Goal: Task Accomplishment & Management: Manage account settings

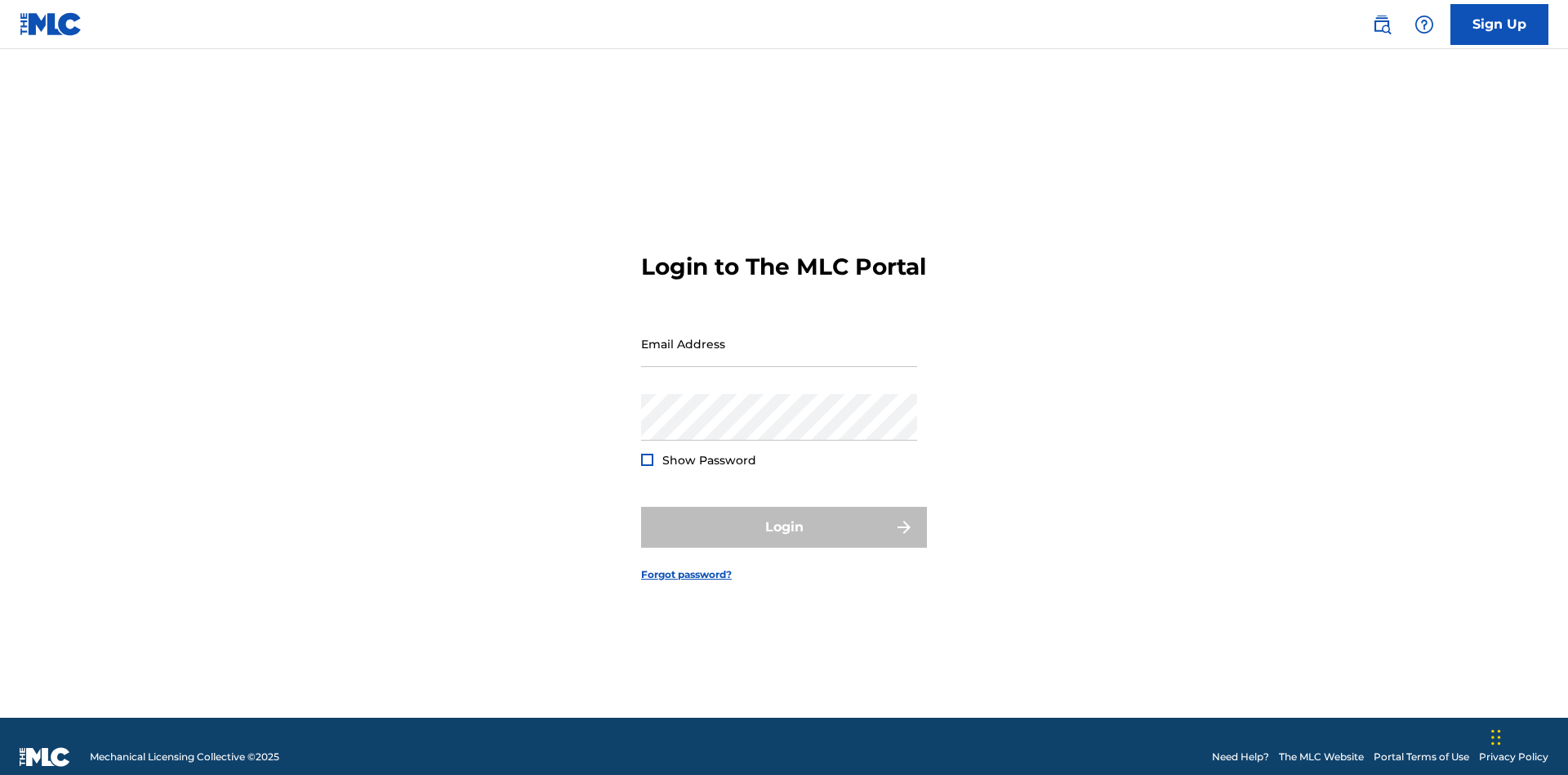
scroll to position [21, 0]
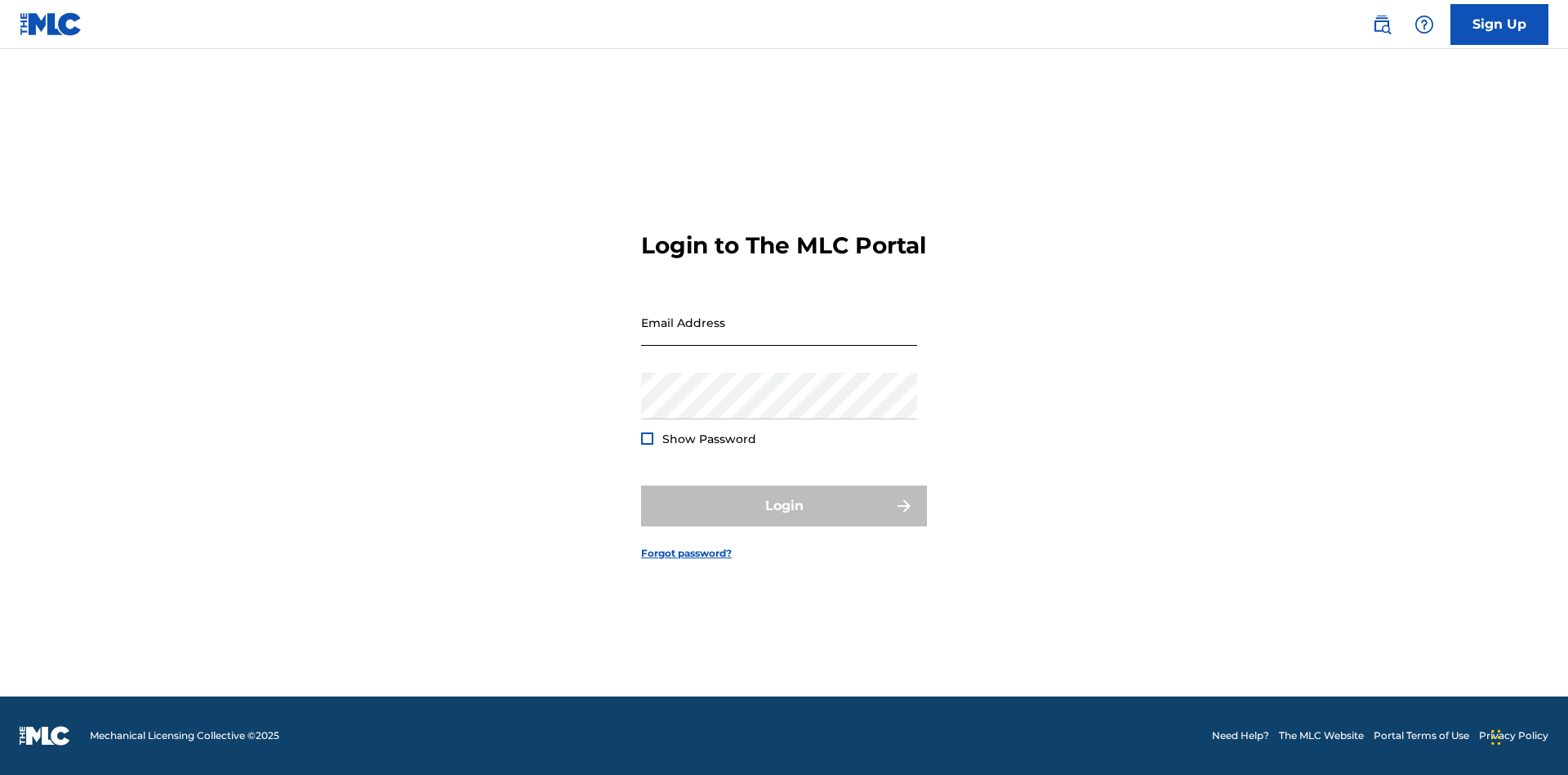
click at [779, 336] on input "Email Address" at bounding box center [779, 322] width 276 height 47
type input "[EMAIL_ADDRESS][DOMAIN_NAME]"
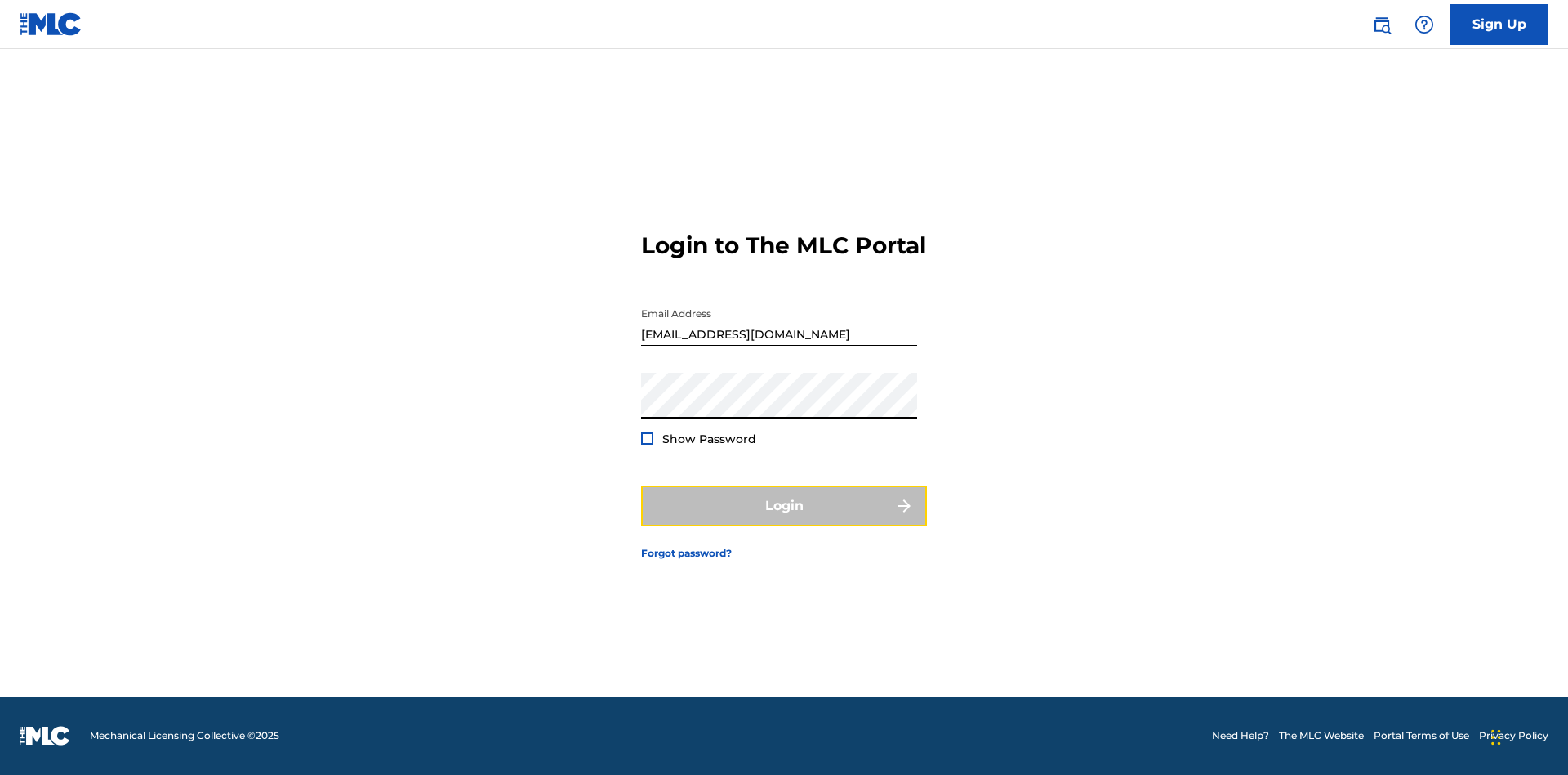
click at [784, 520] on button "Login" at bounding box center [784, 506] width 286 height 41
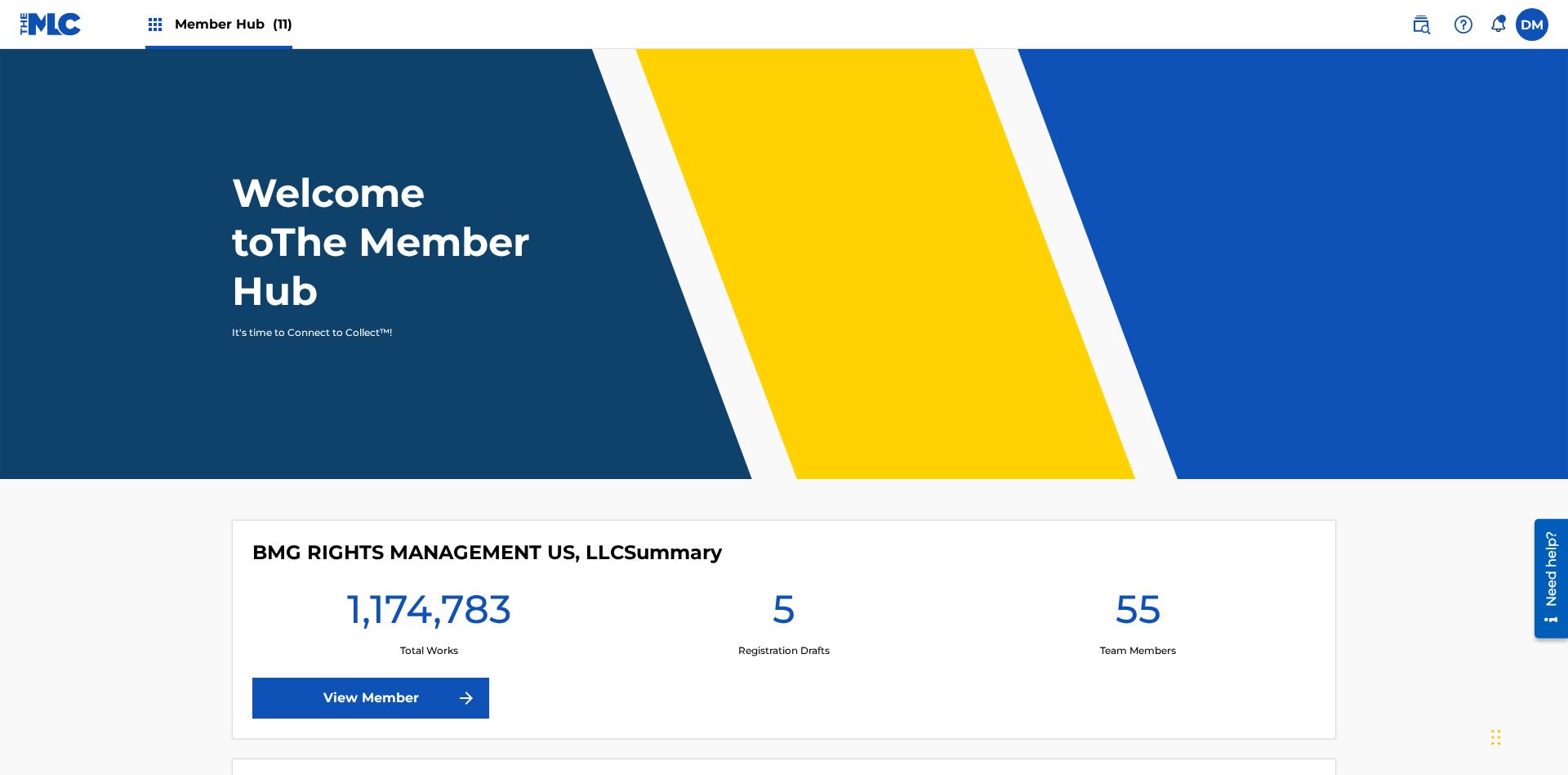
scroll to position [70, 0]
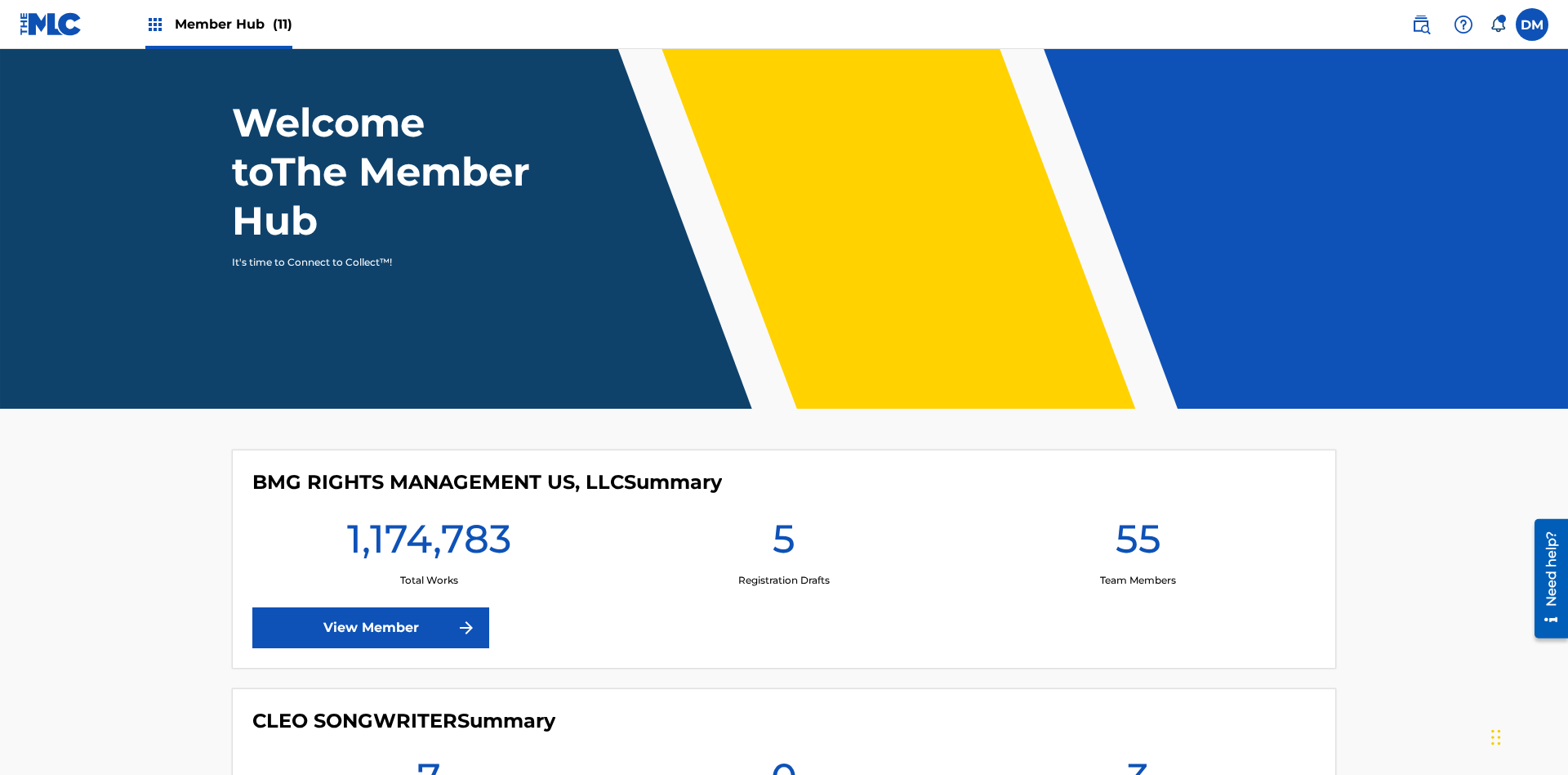
click at [233, 24] on span "Member Hub (11)" at bounding box center [233, 24] width 118 height 19
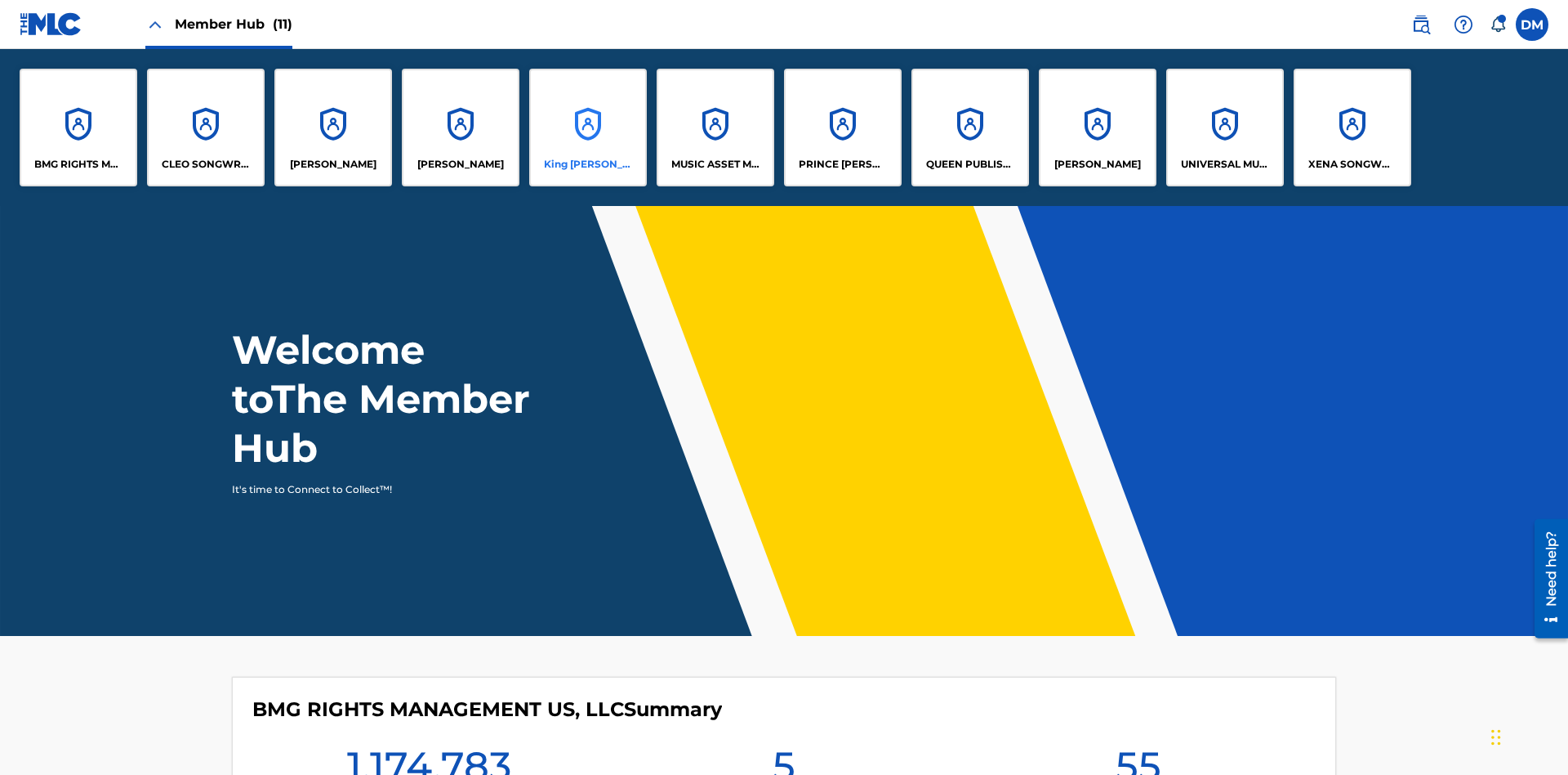
click at [587, 165] on p "King [PERSON_NAME]" at bounding box center [588, 165] width 89 height 15
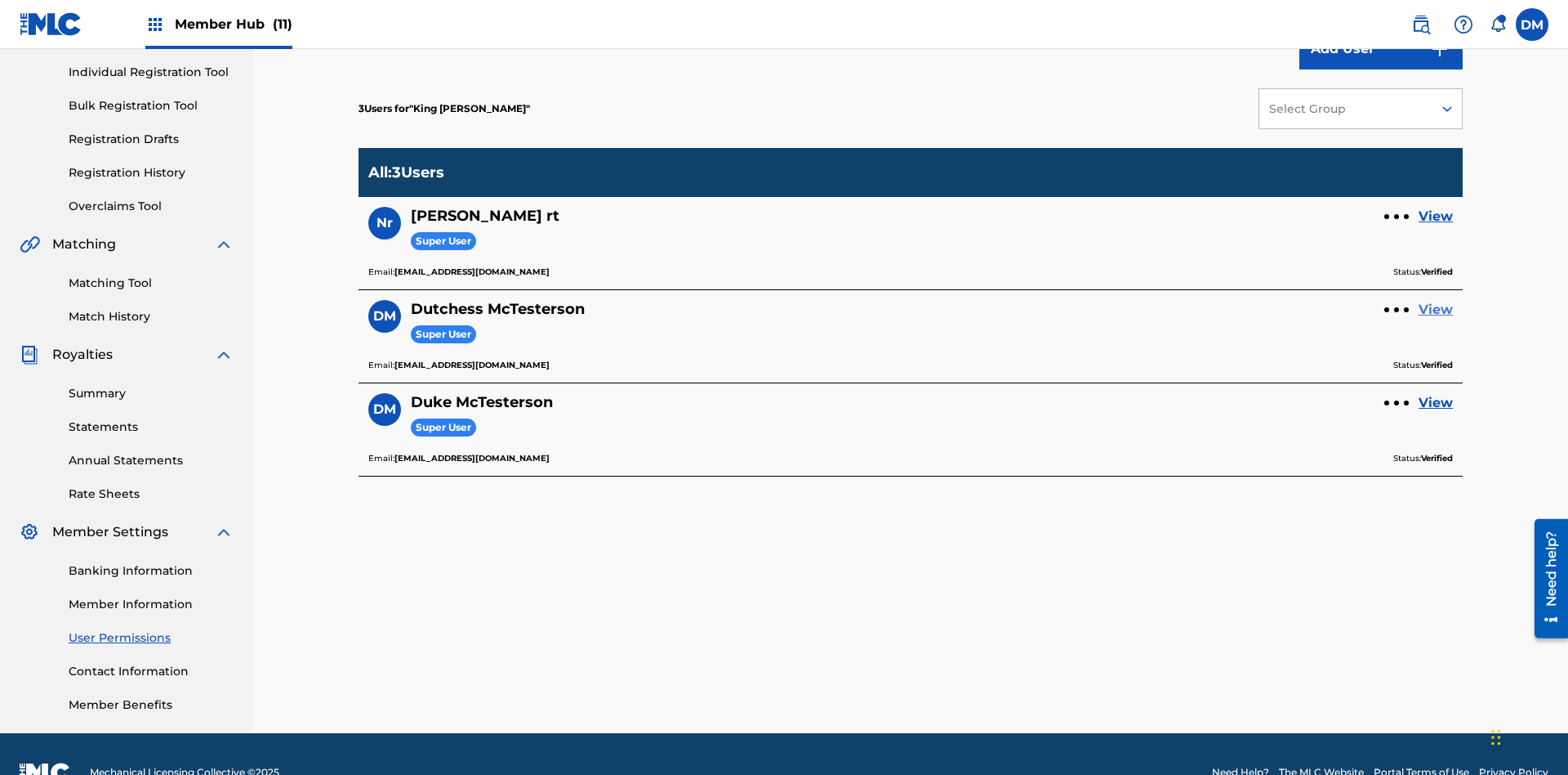
click at [1436, 300] on link "View" at bounding box center [1436, 310] width 34 height 20
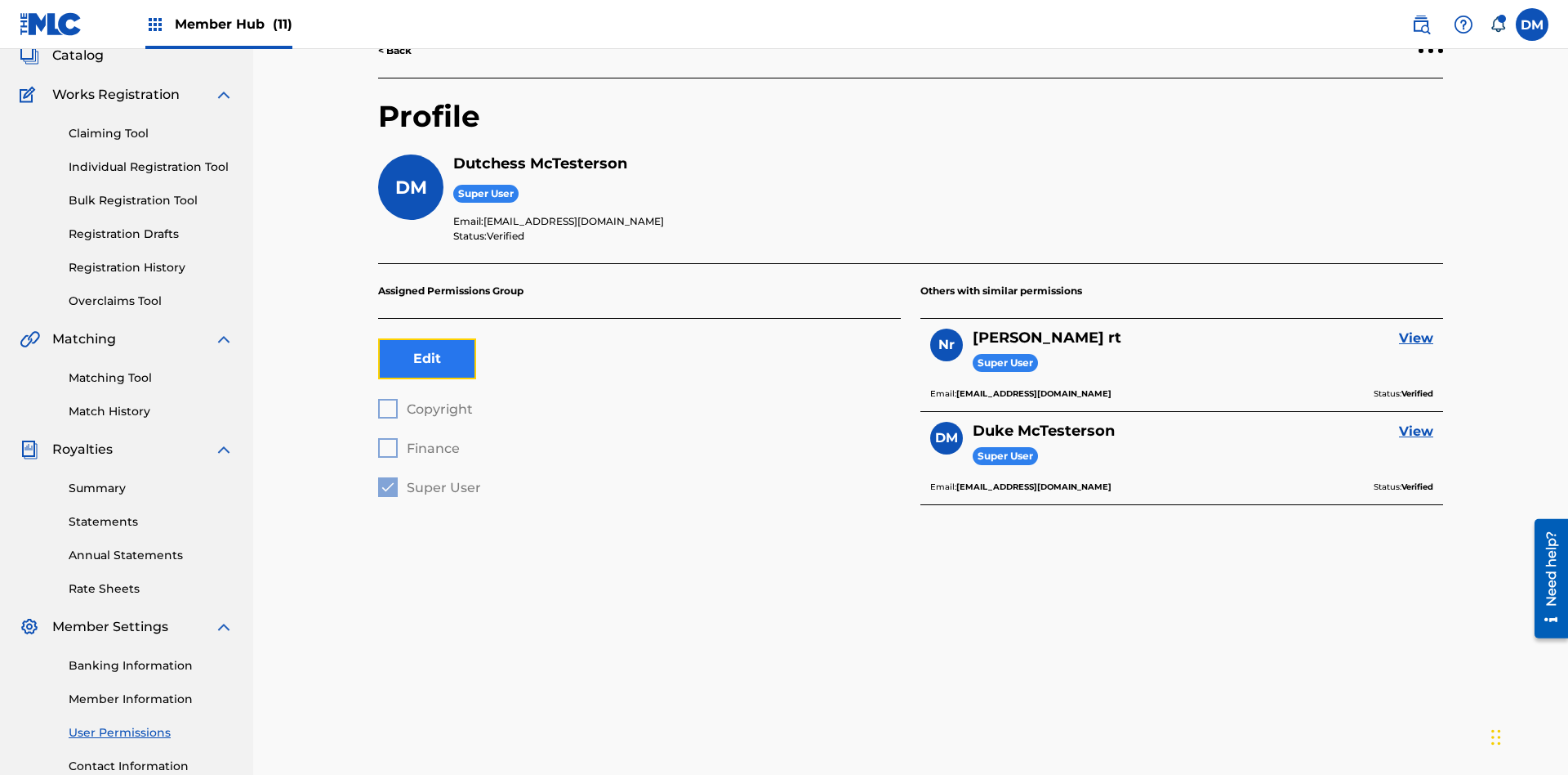
click at [427, 338] on button "Edit" at bounding box center [427, 359] width 98 height 41
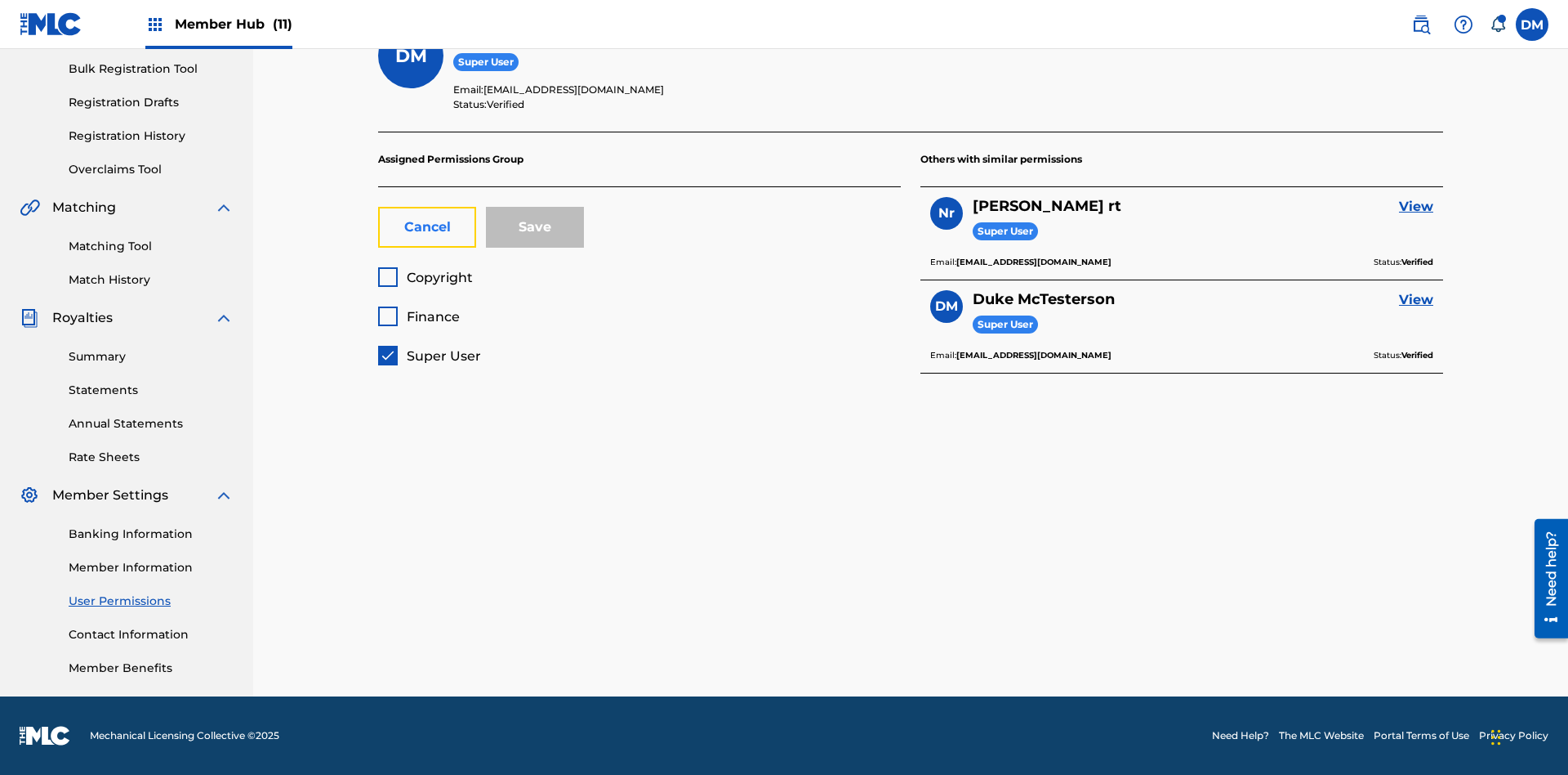
click at [427, 227] on button "Cancel" at bounding box center [427, 227] width 98 height 41
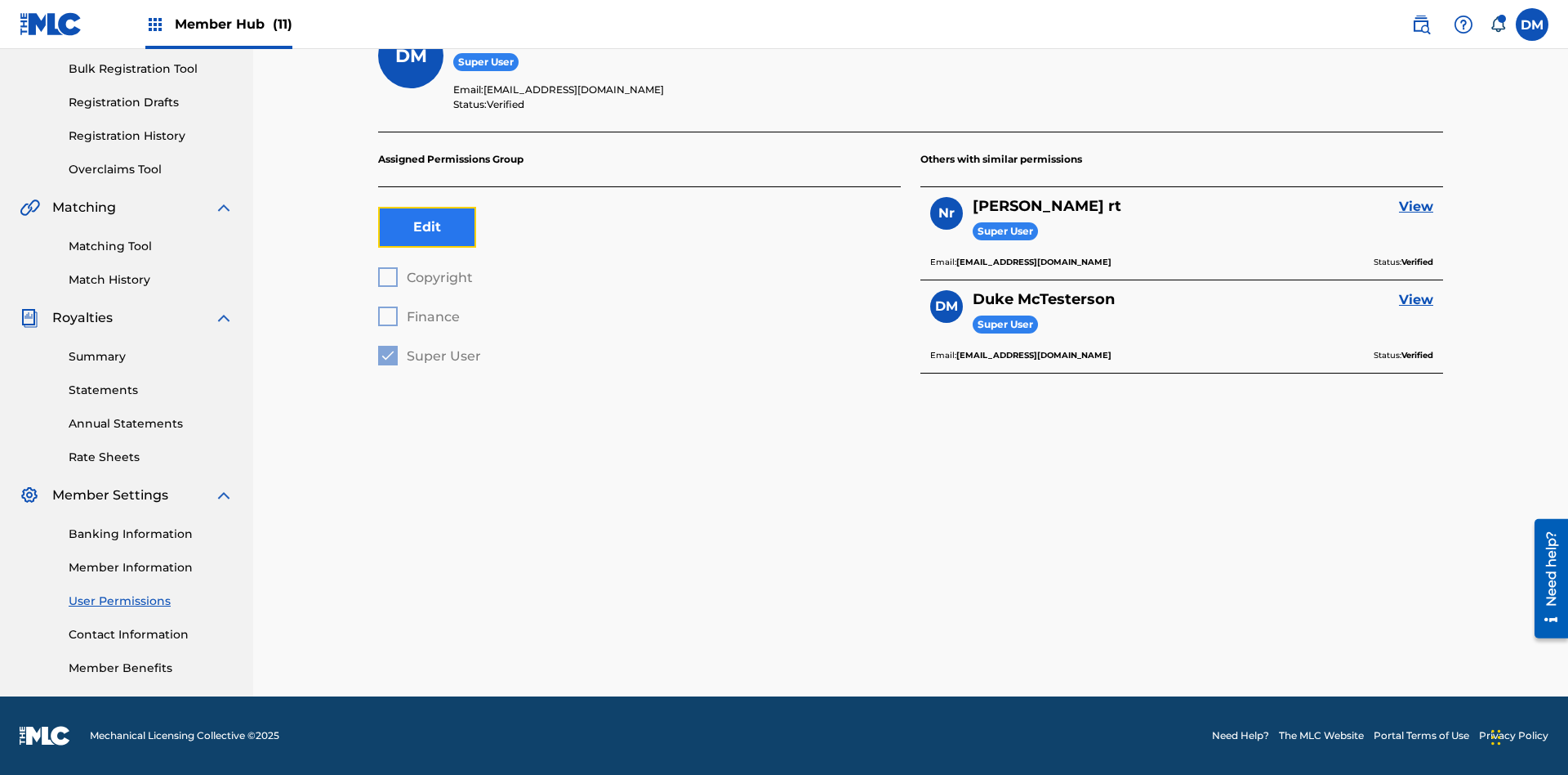
click at [427, 227] on button "Edit" at bounding box center [427, 227] width 98 height 41
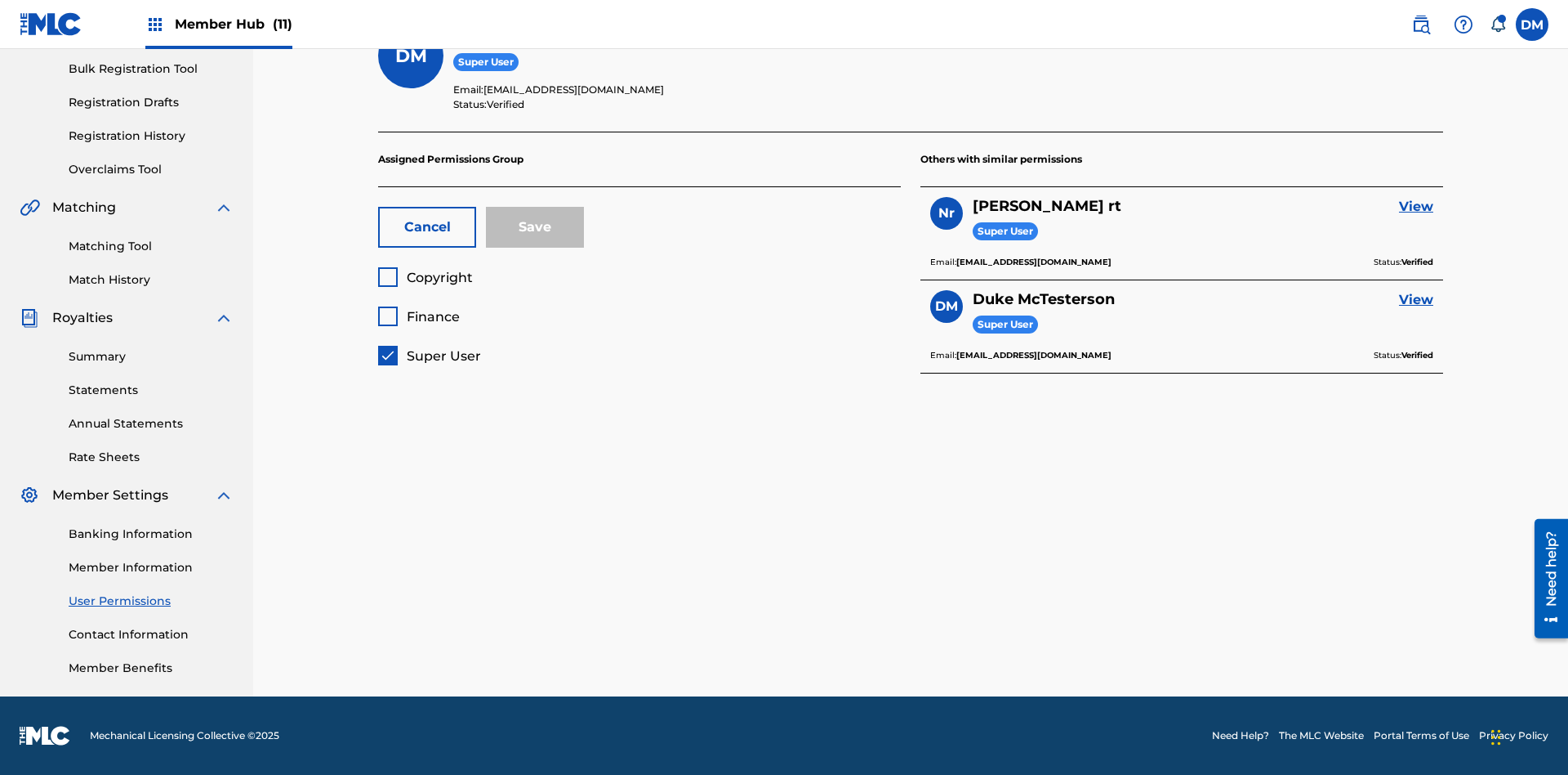
click at [425, 277] on span "Copyright" at bounding box center [440, 277] width 66 height 16
click at [418, 316] on span "Finance" at bounding box center [433, 316] width 53 height 16
click at [535, 227] on button "Save" at bounding box center [535, 227] width 98 height 41
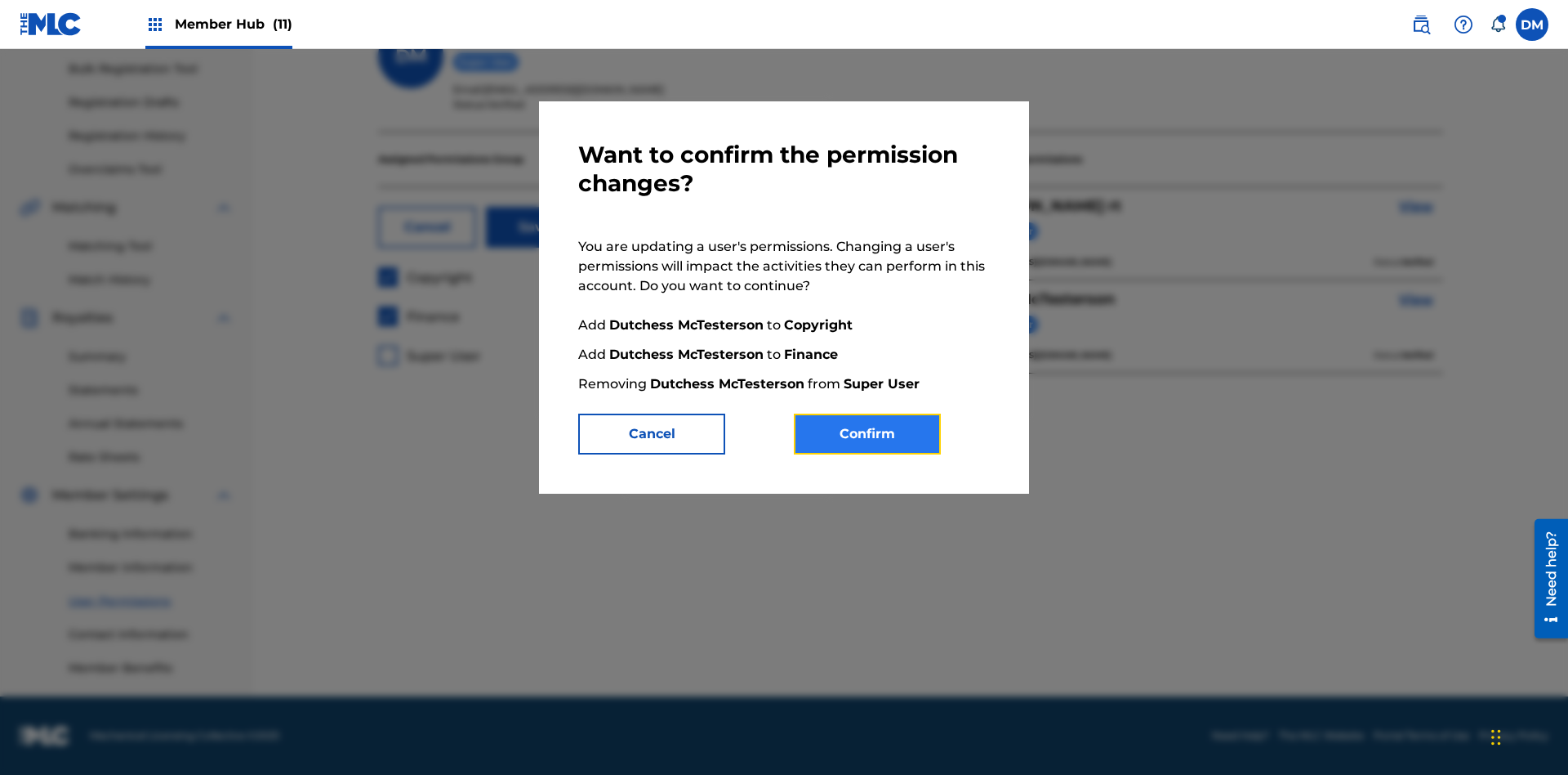
click at [868, 434] on button "Confirm" at bounding box center [868, 434] width 147 height 41
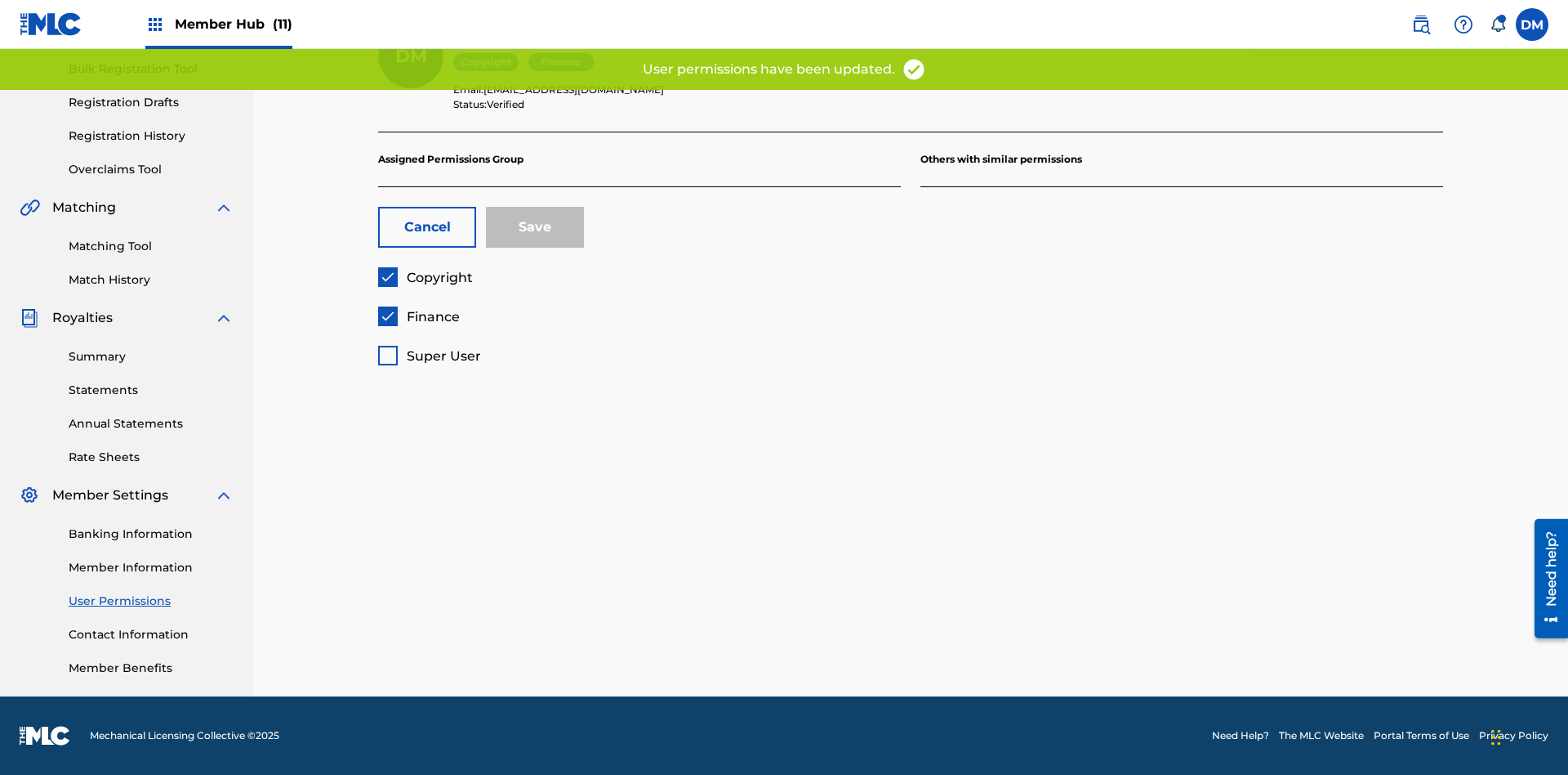
click at [418, 316] on span "Finance" at bounding box center [433, 316] width 53 height 16
click at [535, 227] on button "Save" at bounding box center [535, 227] width 98 height 41
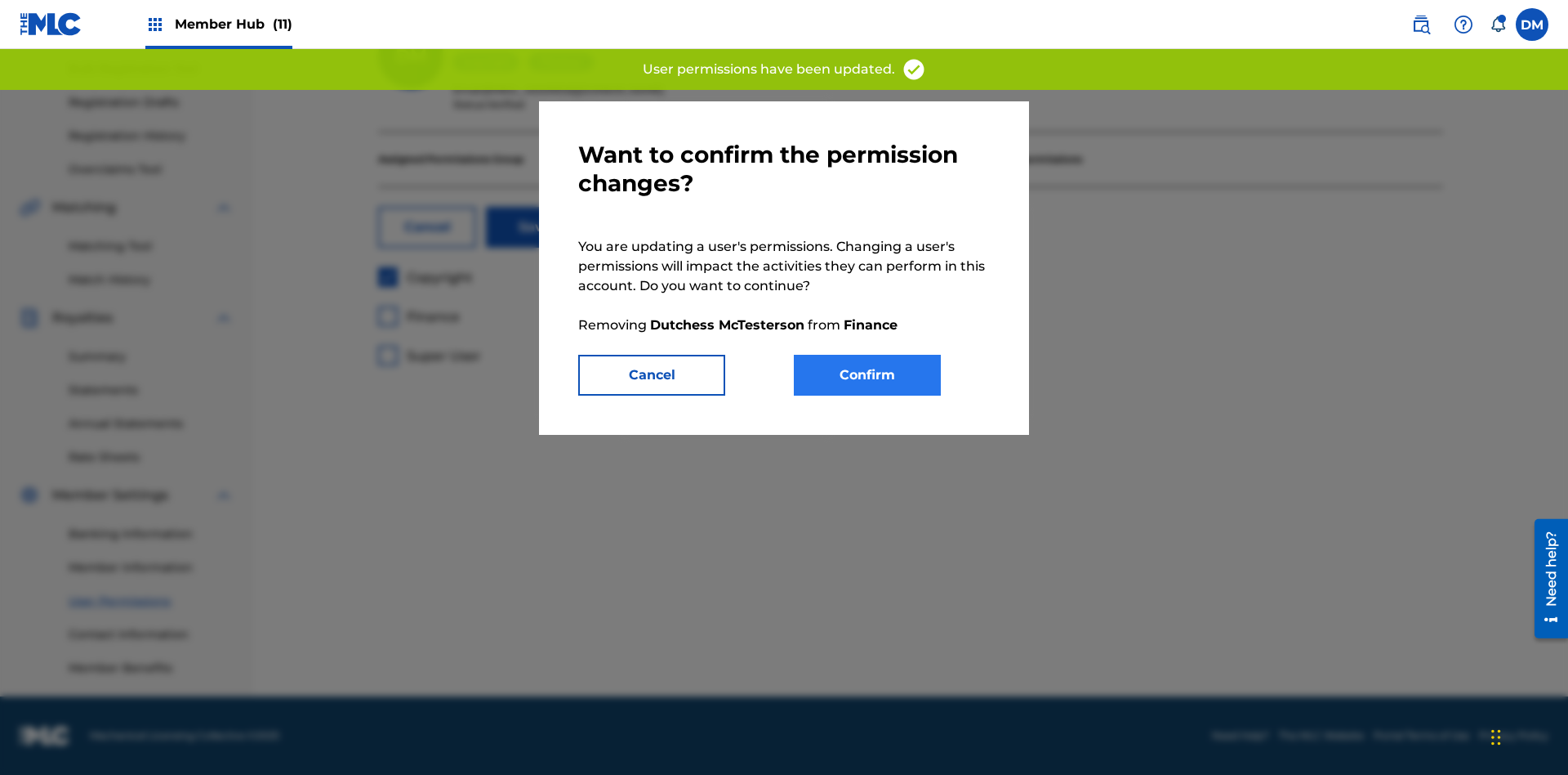
click at [868, 375] on button "Confirm" at bounding box center [868, 375] width 147 height 41
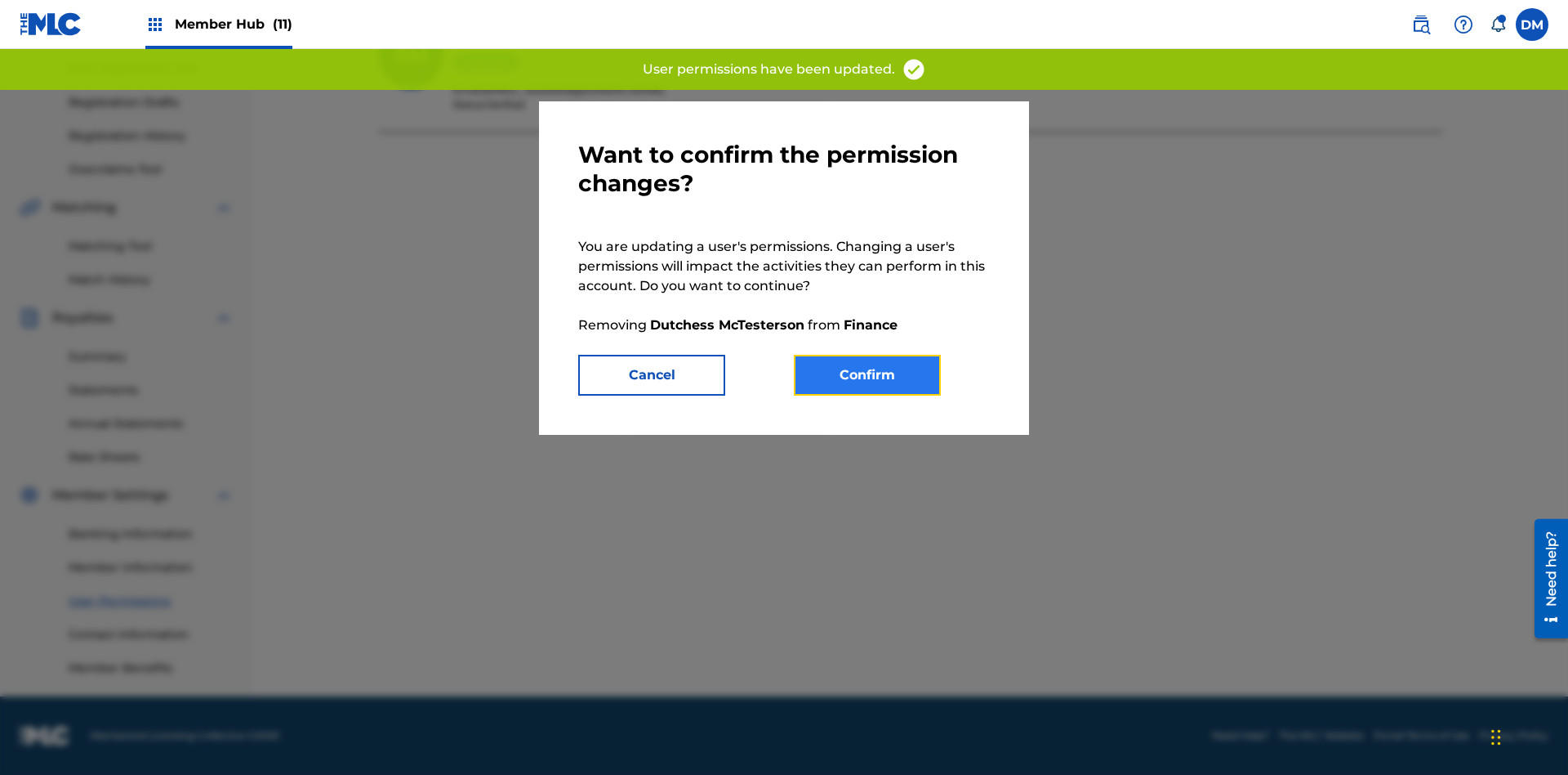
scroll to position [193, 0]
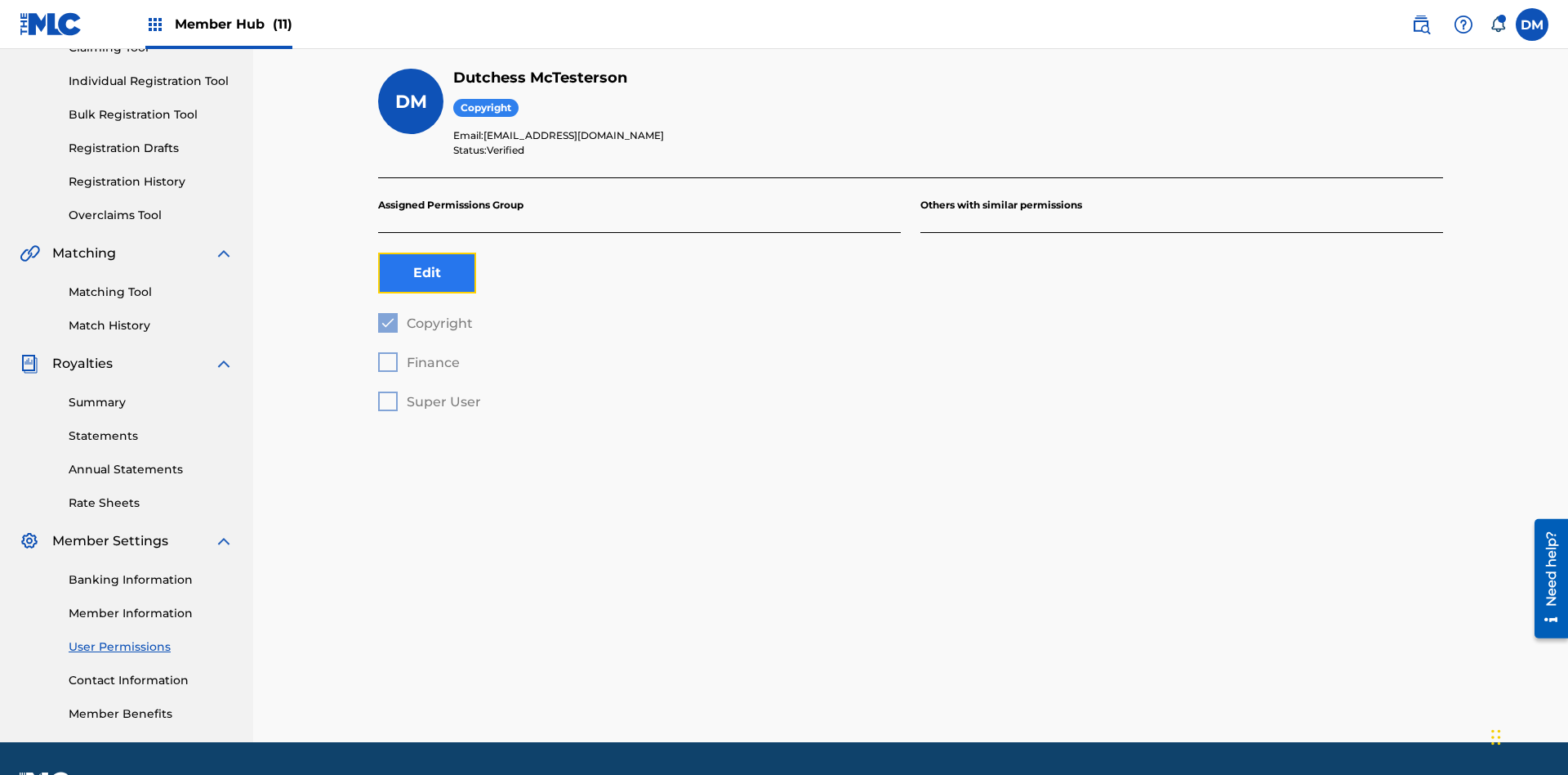
click at [427, 252] on button "Edit" at bounding box center [427, 273] width 98 height 41
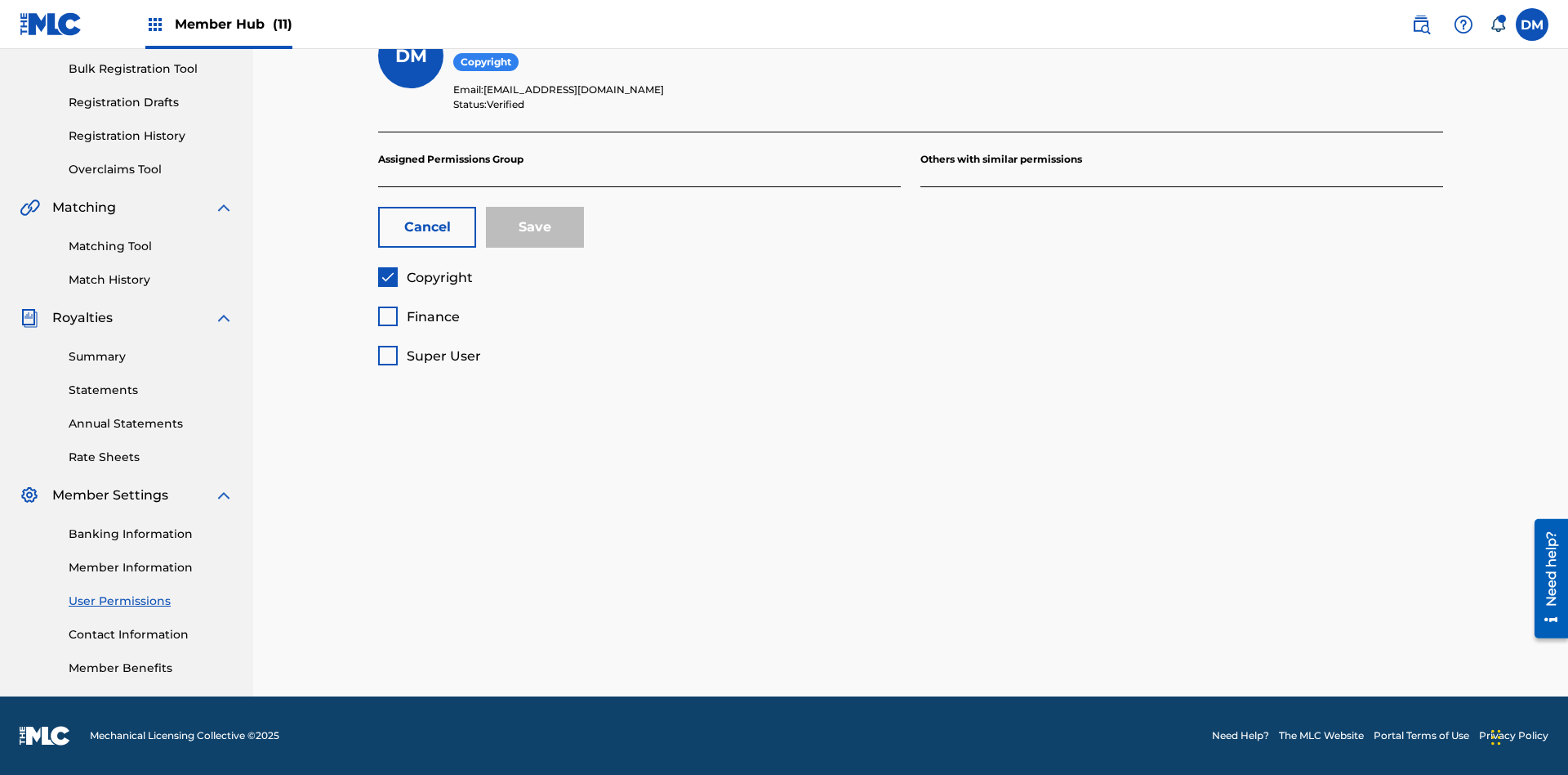
click at [425, 277] on span "Copyright" at bounding box center [440, 277] width 66 height 16
click at [418, 316] on span "Finance" at bounding box center [433, 316] width 53 height 16
click at [535, 227] on button "Save" at bounding box center [535, 227] width 98 height 41
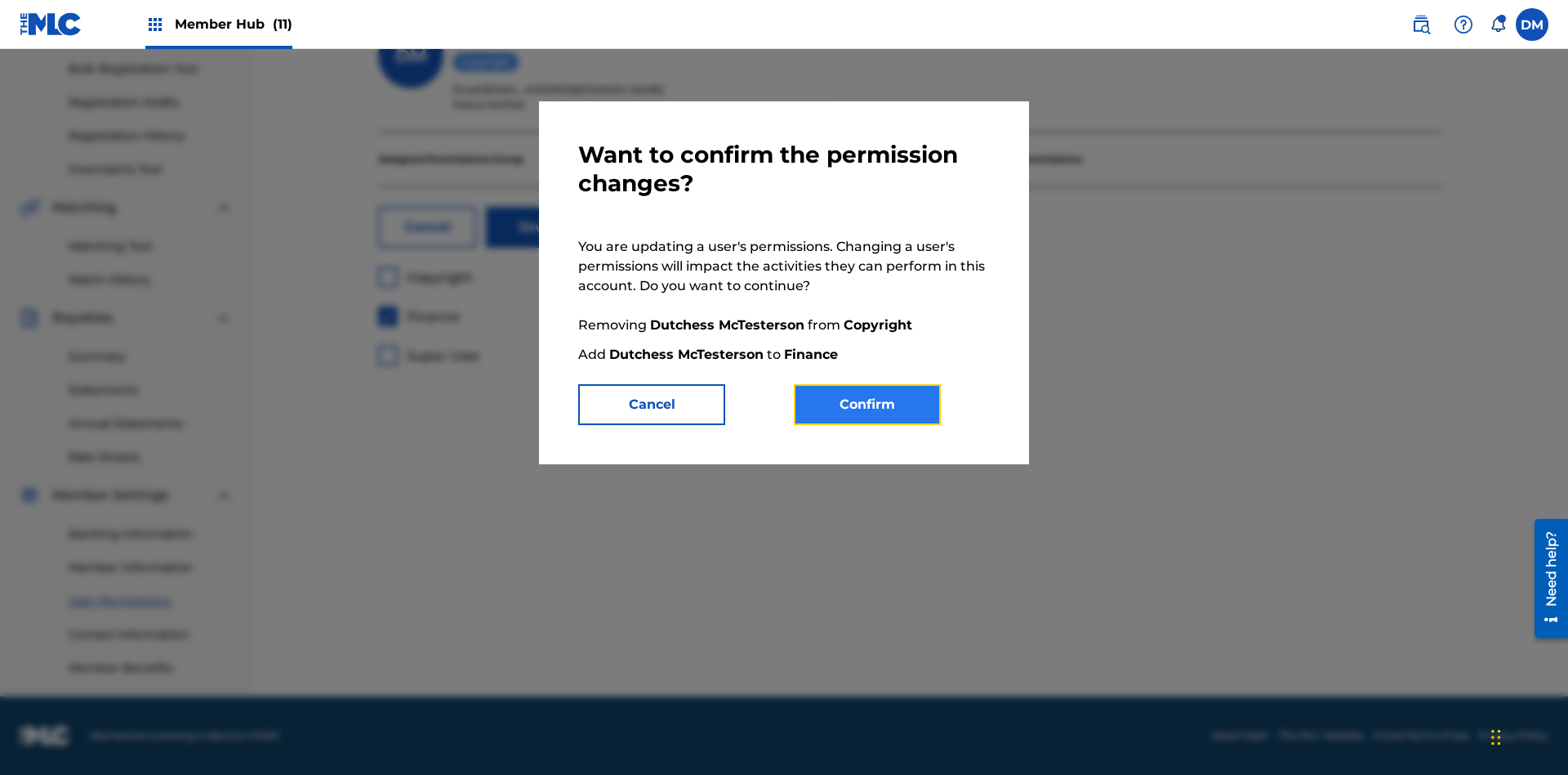
click at [868, 405] on button "Confirm" at bounding box center [868, 405] width 147 height 41
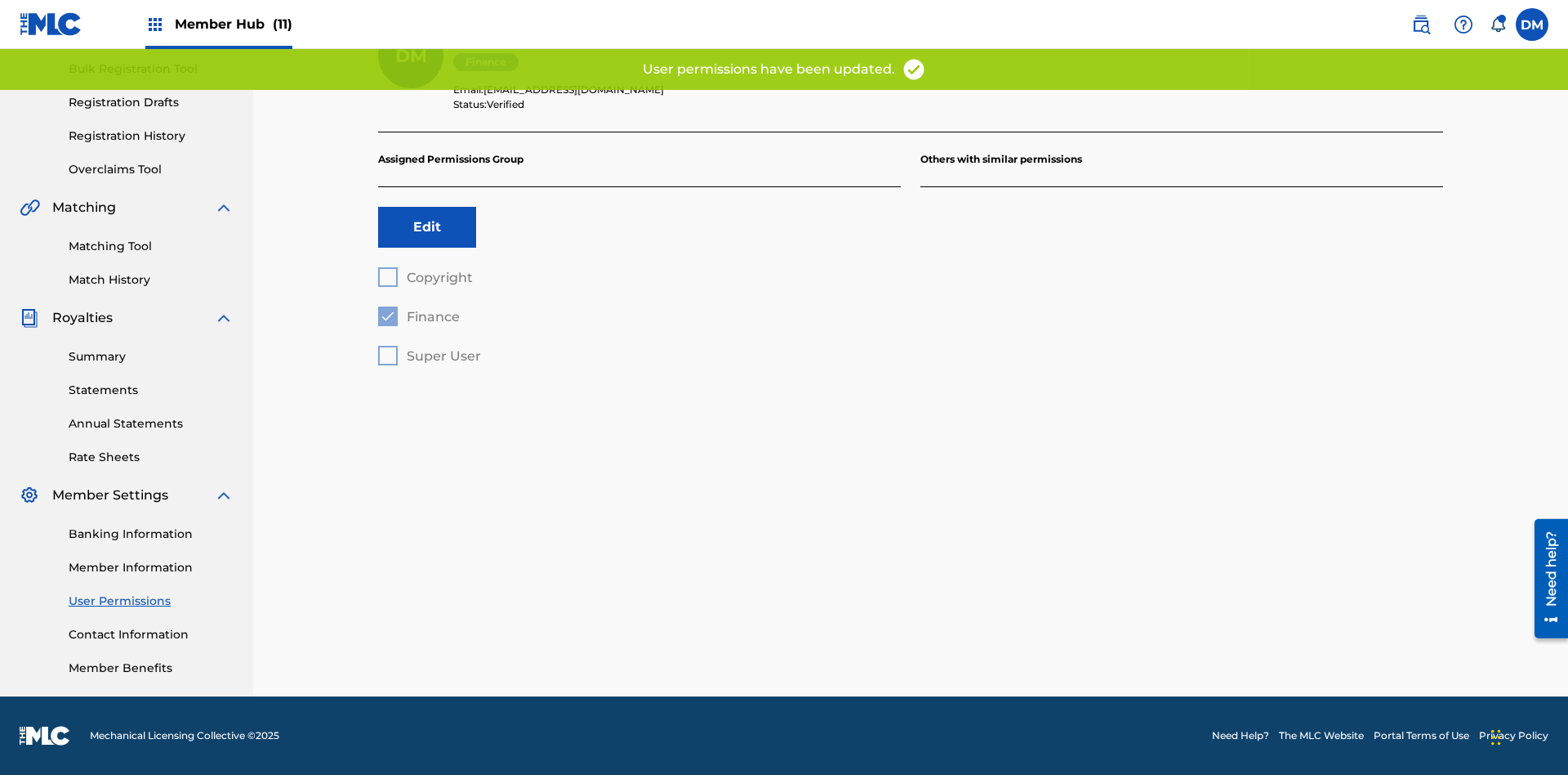
scroll to position [193, 0]
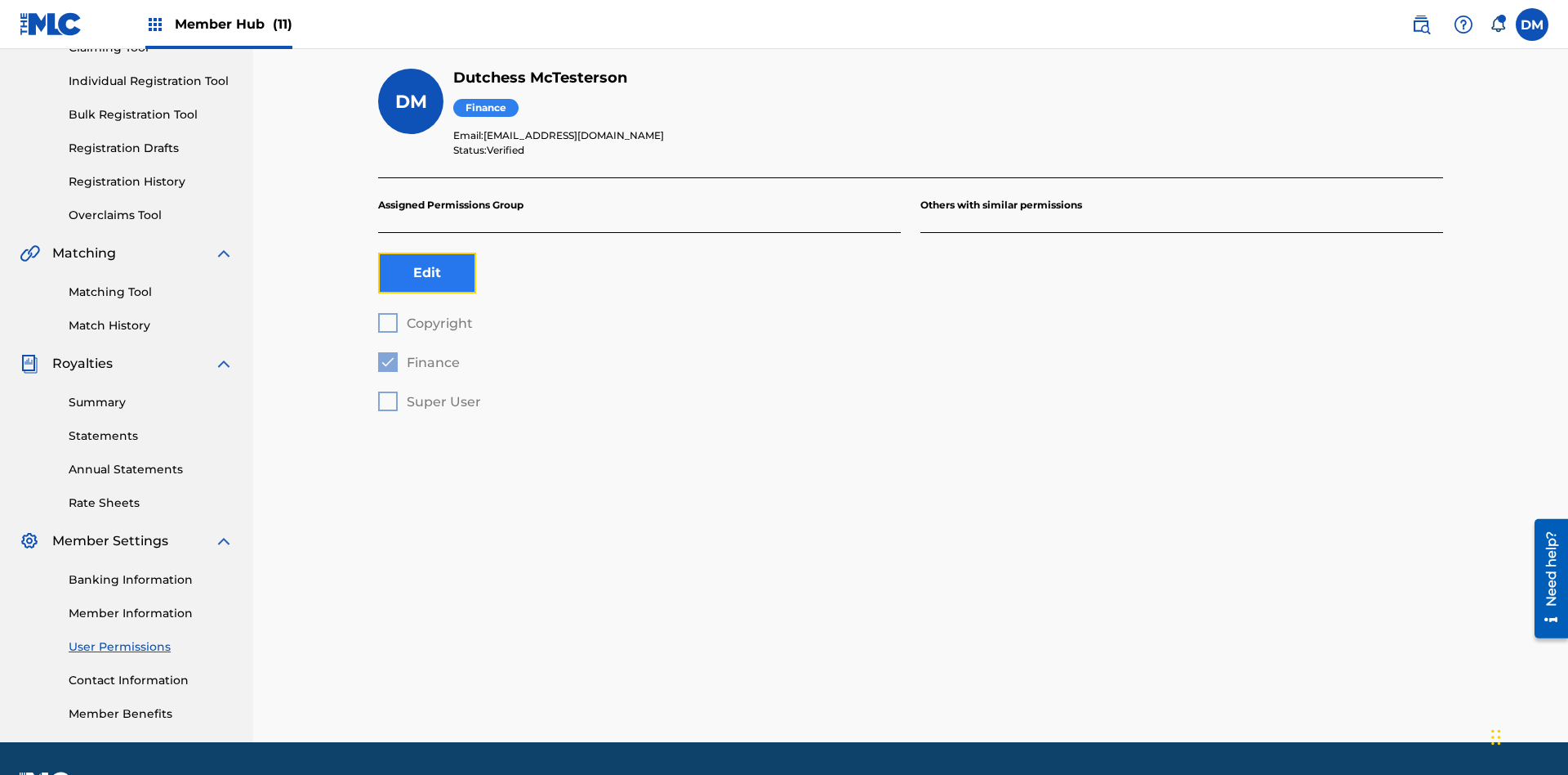
click at [427, 252] on button "Edit" at bounding box center [427, 273] width 98 height 41
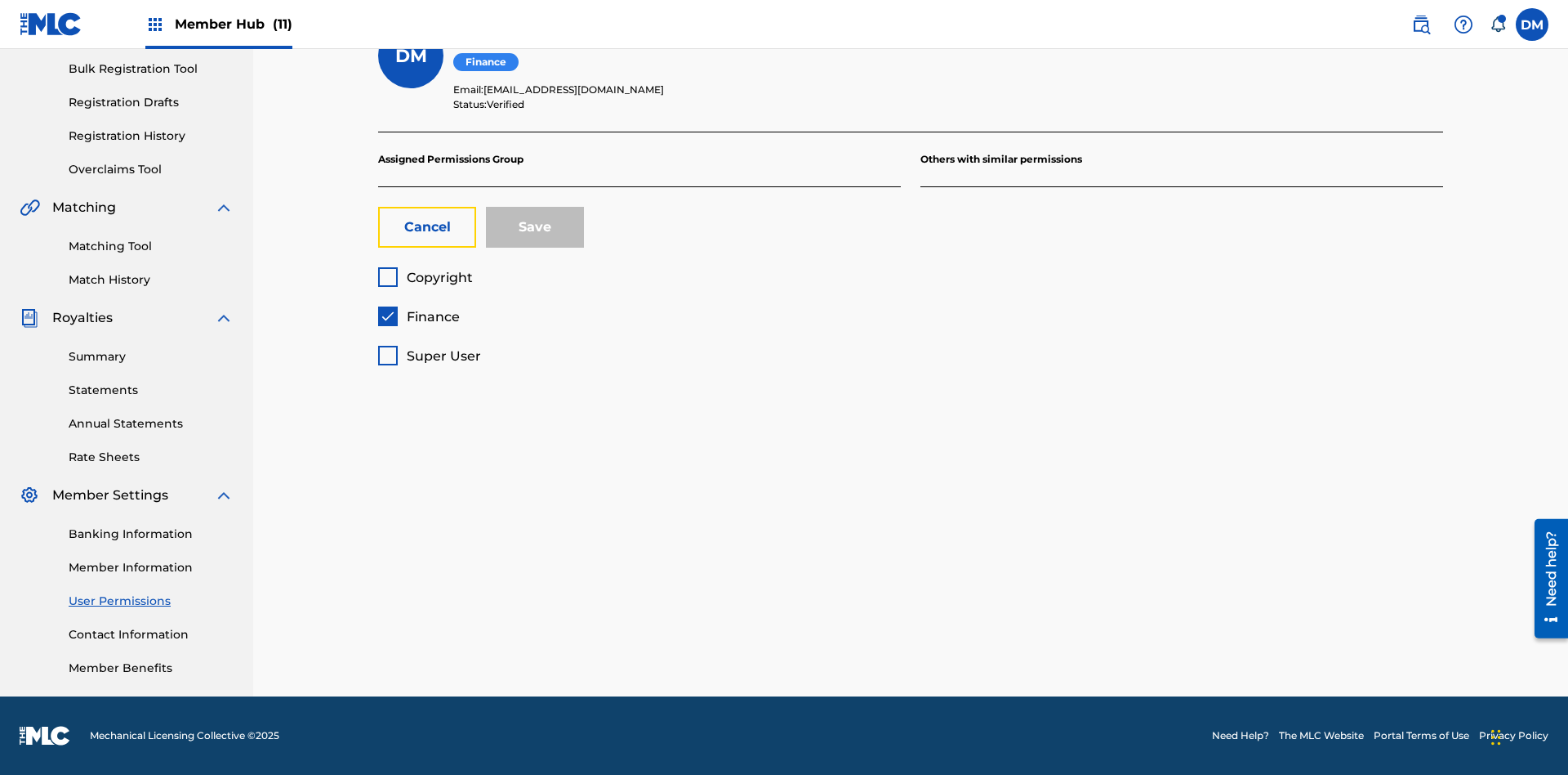
click at [418, 316] on span "Finance" at bounding box center [433, 316] width 53 height 16
click at [429, 356] on span "Super User" at bounding box center [444, 356] width 75 height 16
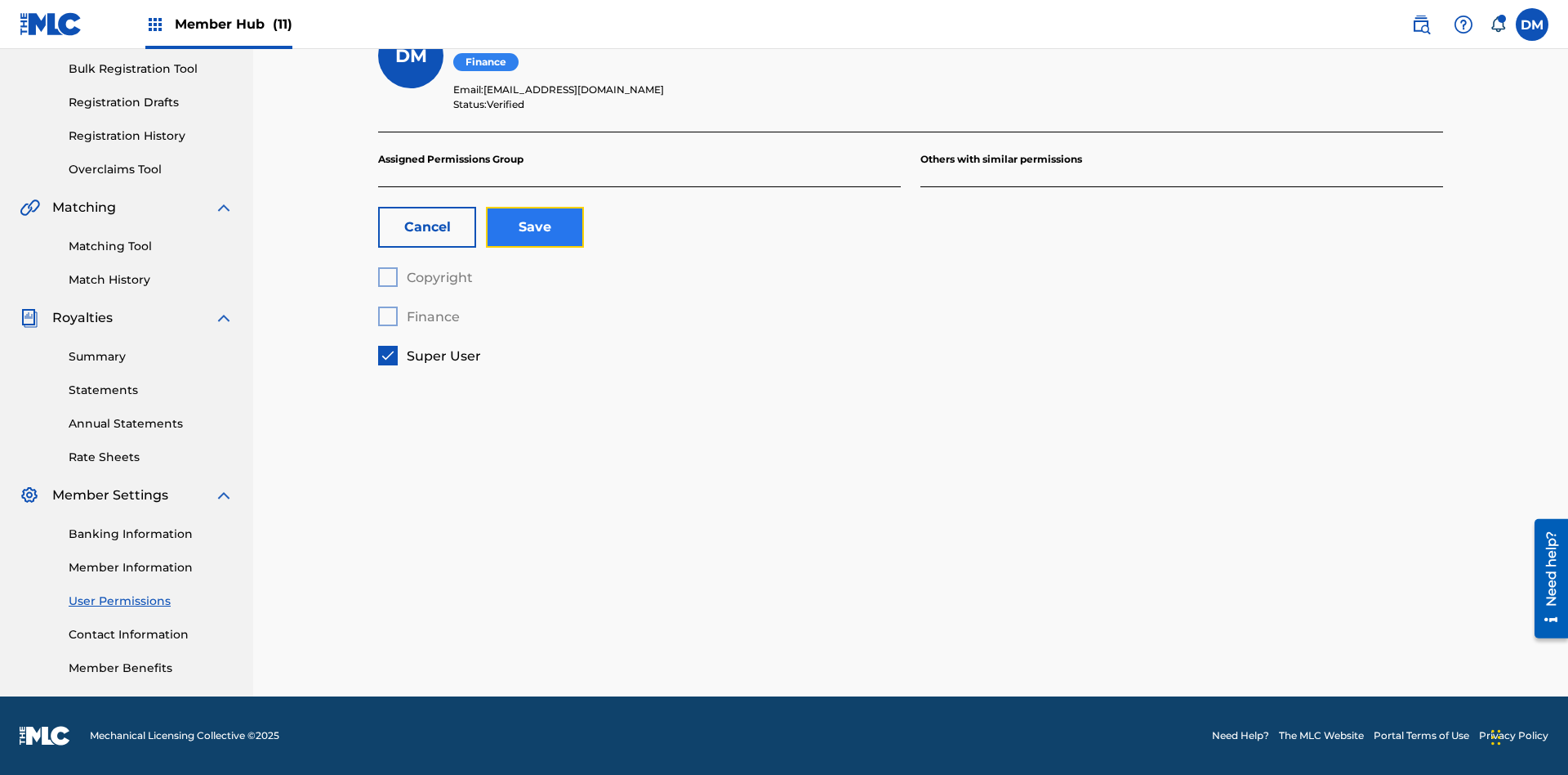
click at [535, 227] on button "Save" at bounding box center [535, 227] width 98 height 41
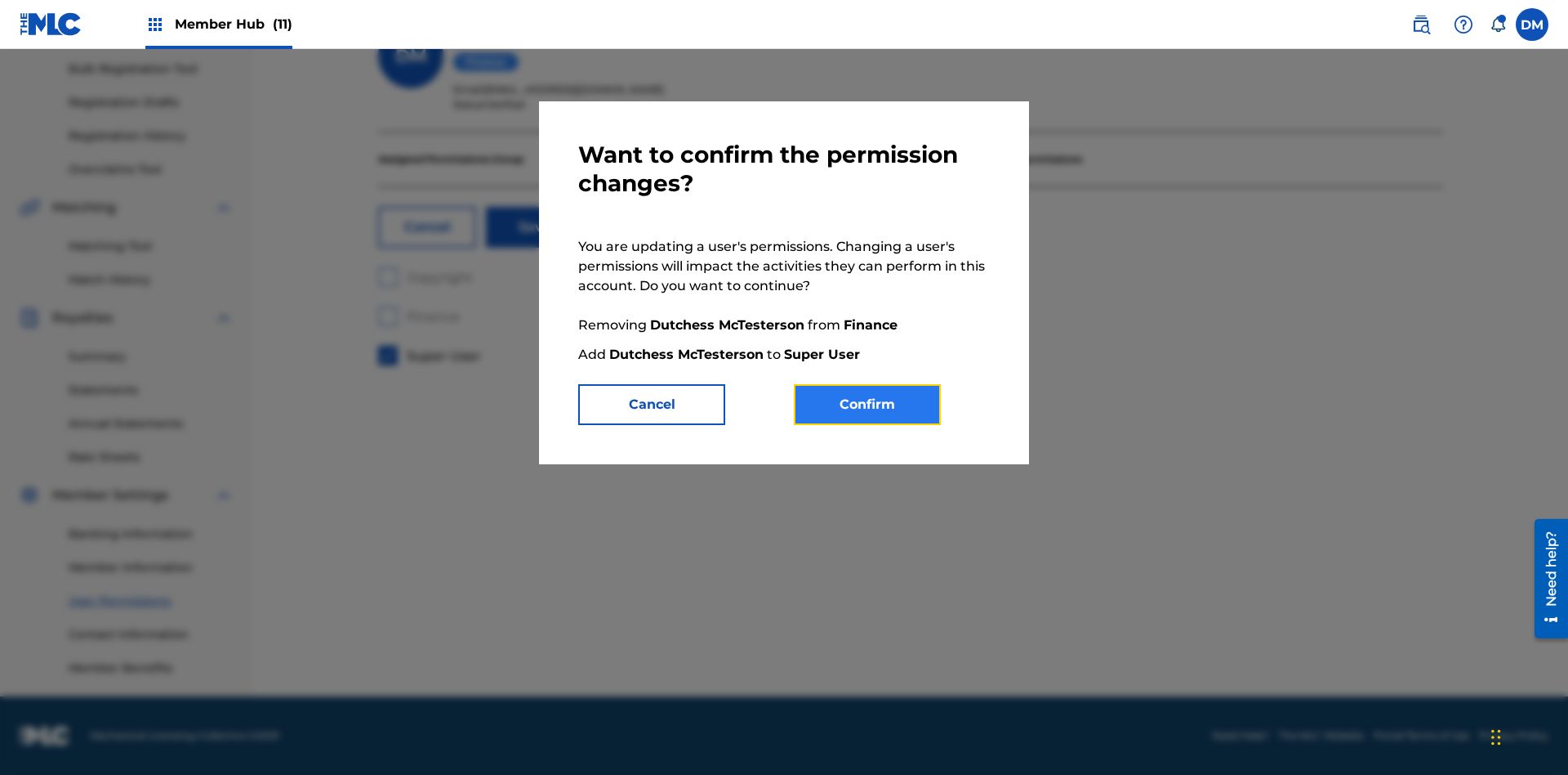
click at [868, 405] on button "Confirm" at bounding box center [868, 405] width 147 height 41
